Goal: Communication & Community: Answer question/provide support

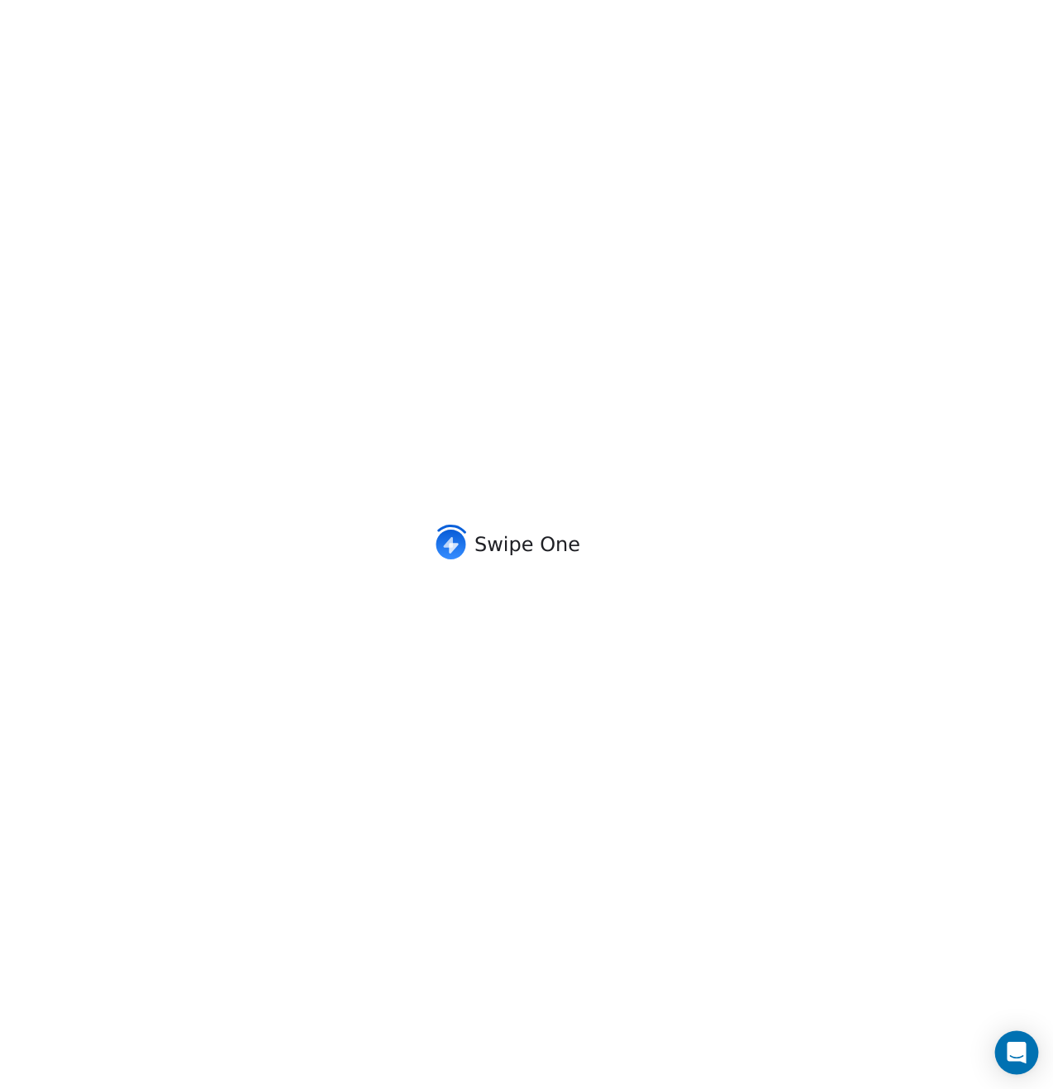
click at [1020, 1058] on icon "Open Intercom Messenger" at bounding box center [1015, 1052] width 21 height 21
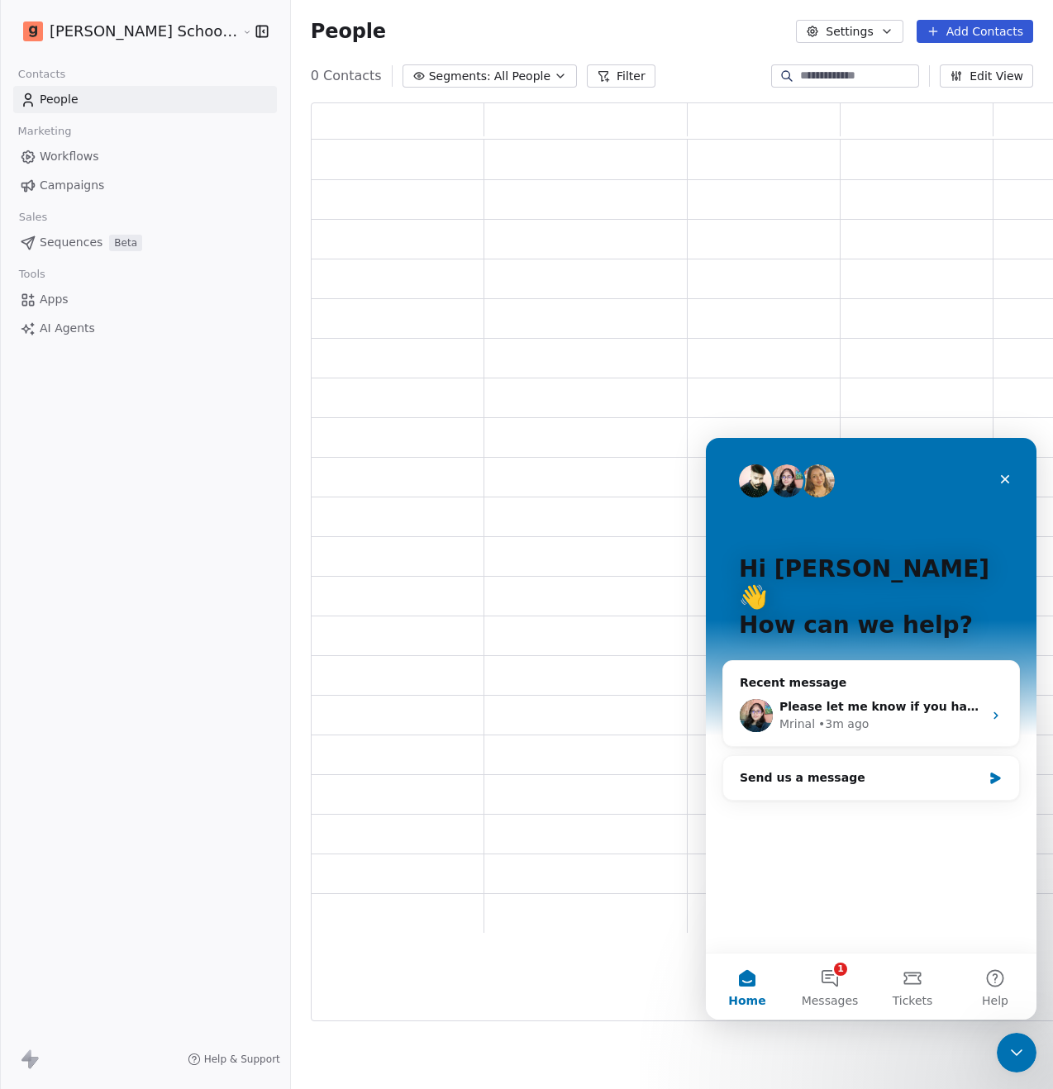
scroll to position [905, 763]
click at [833, 980] on button "1 Messages" at bounding box center [829, 986] width 83 height 66
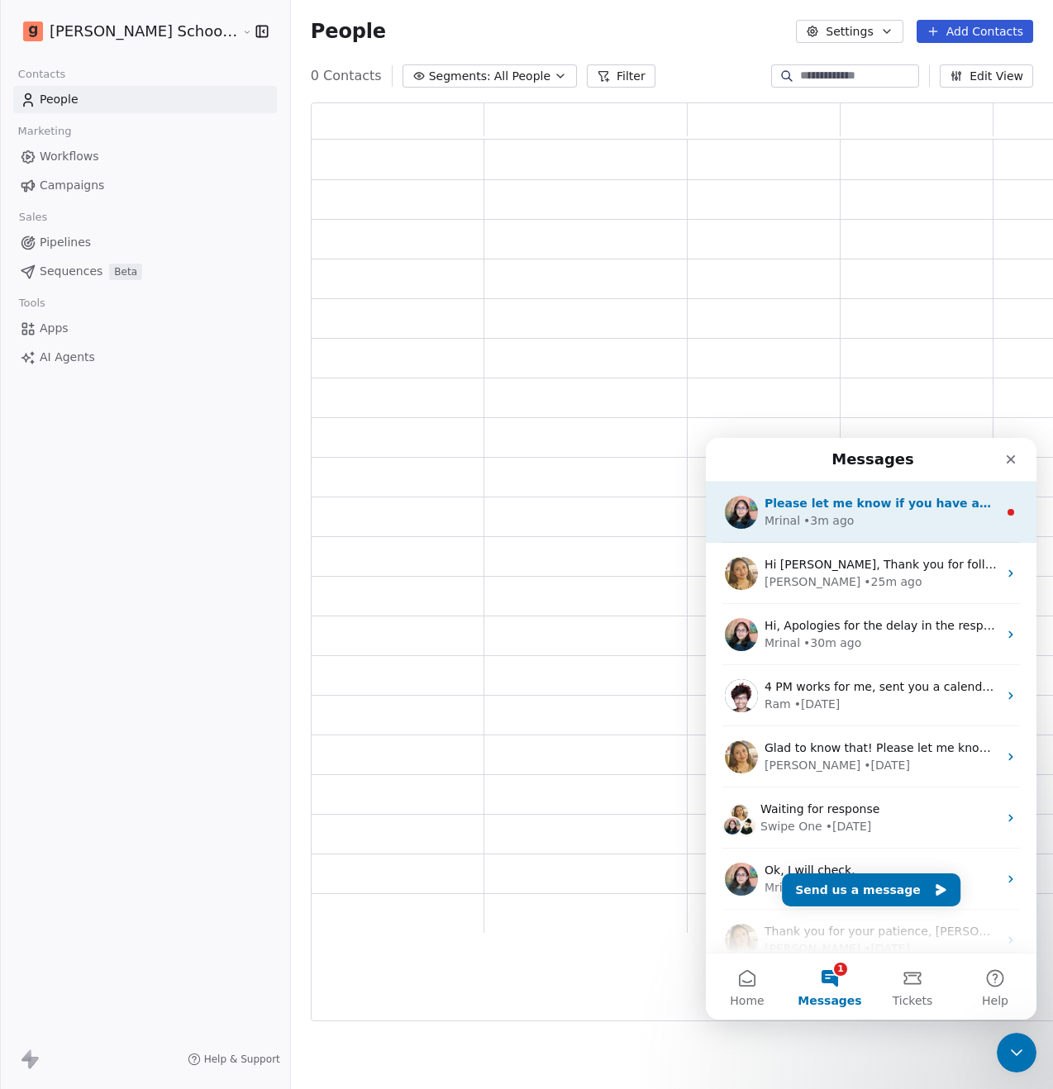
click at [836, 525] on div "• 3m ago" at bounding box center [828, 520] width 50 height 17
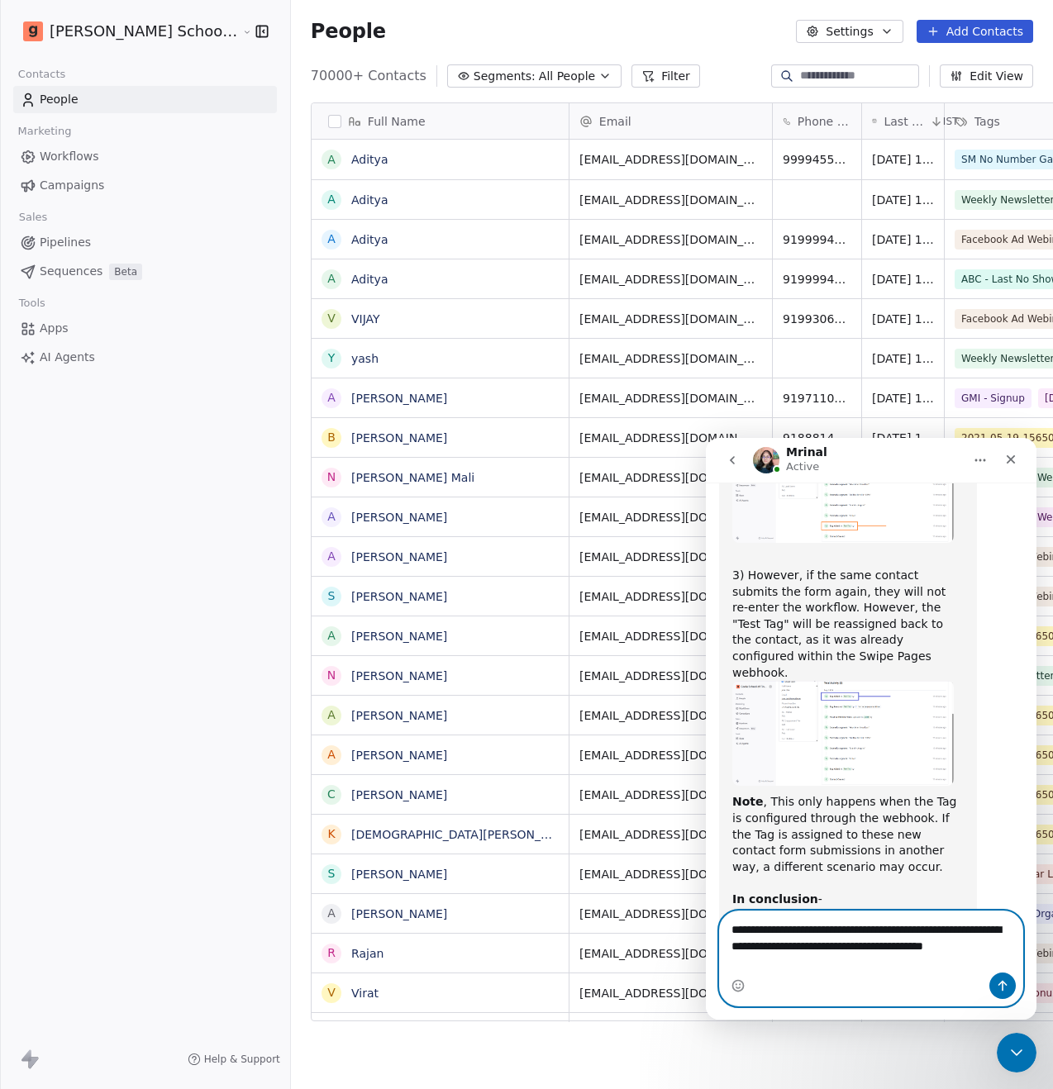
scroll to position [1540, 0]
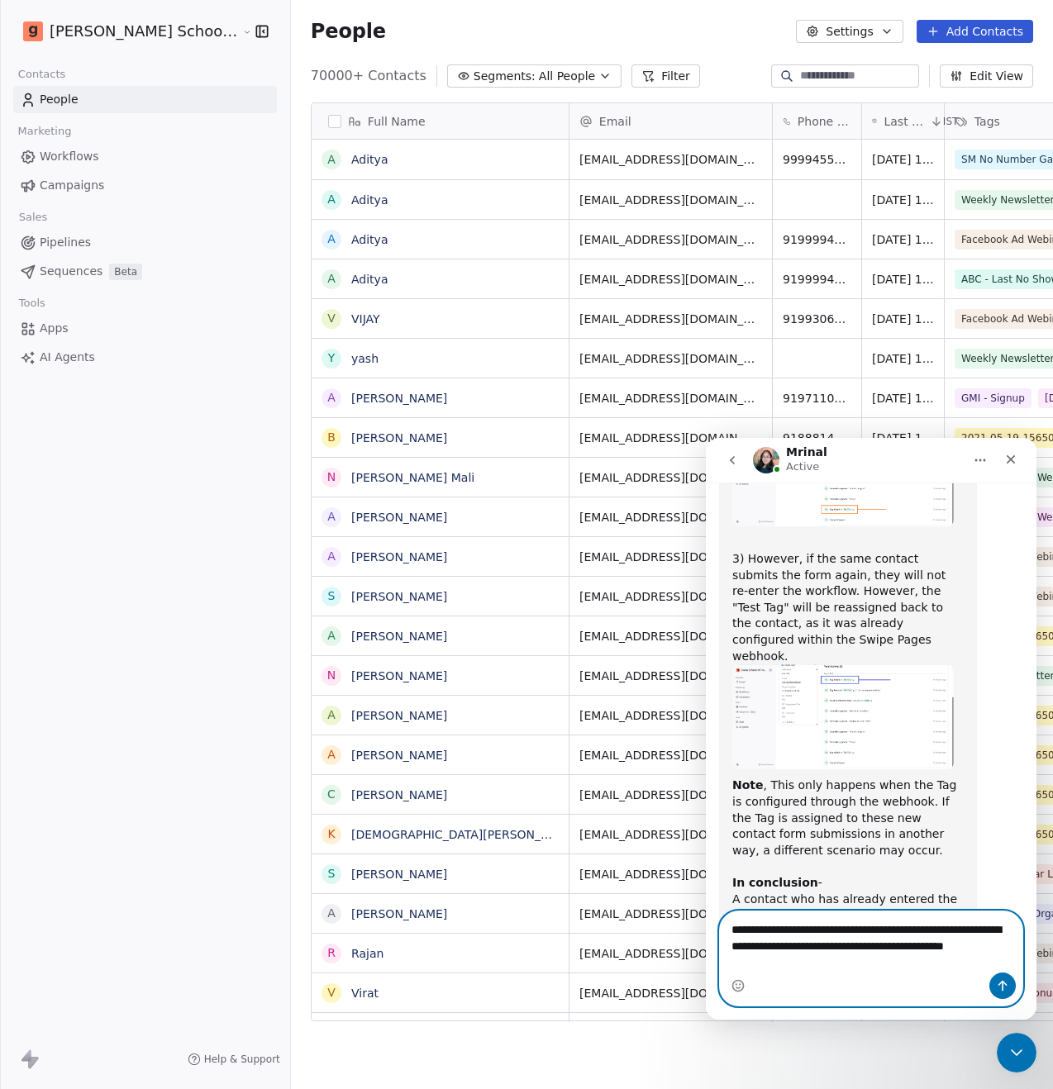
type textarea "**********"
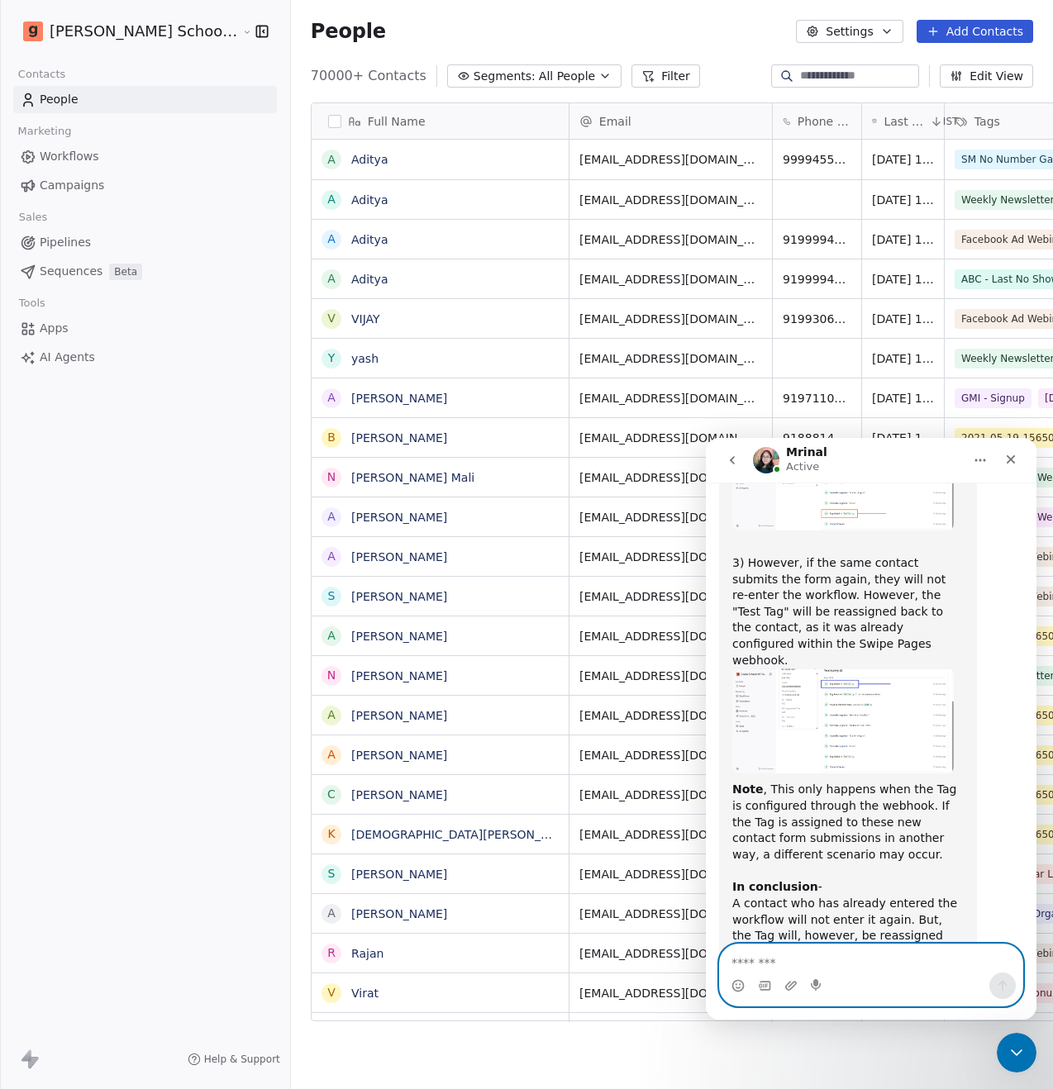
scroll to position [1589, 0]
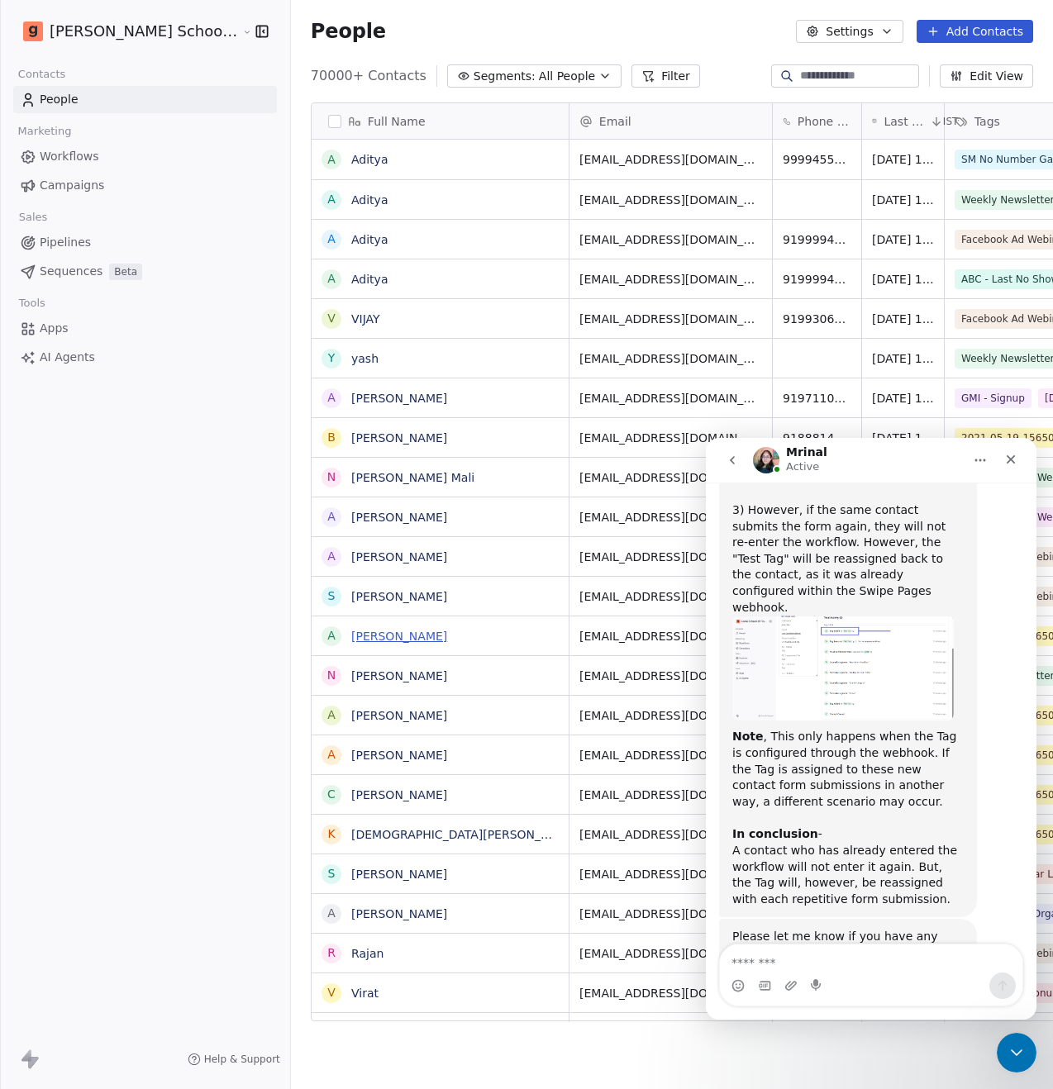
click at [351, 638] on link "[PERSON_NAME]" at bounding box center [399, 636] width 96 height 13
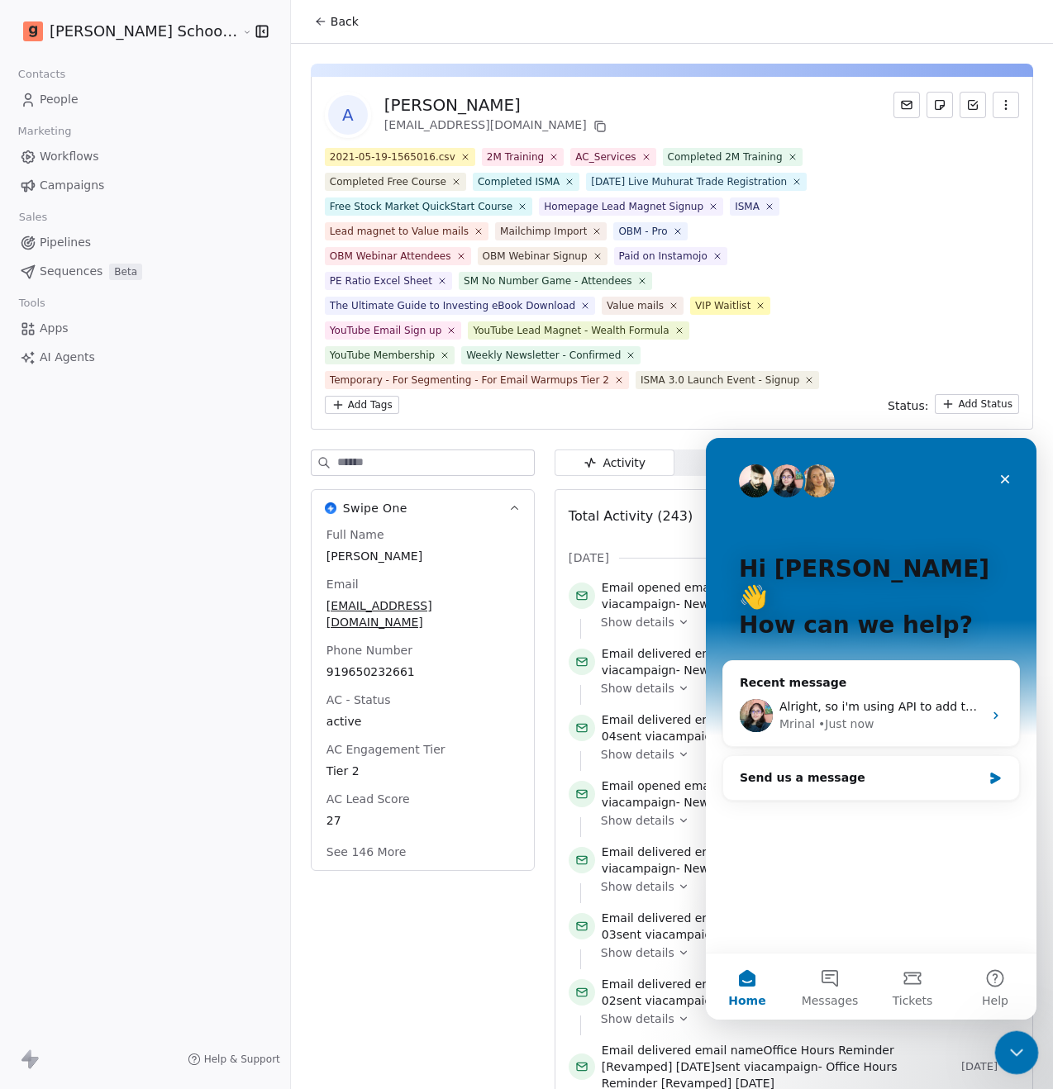
click at [1016, 1052] on icon "Close Intercom Messenger" at bounding box center [1014, 1050] width 20 height 20
